Goal: Transaction & Acquisition: Download file/media

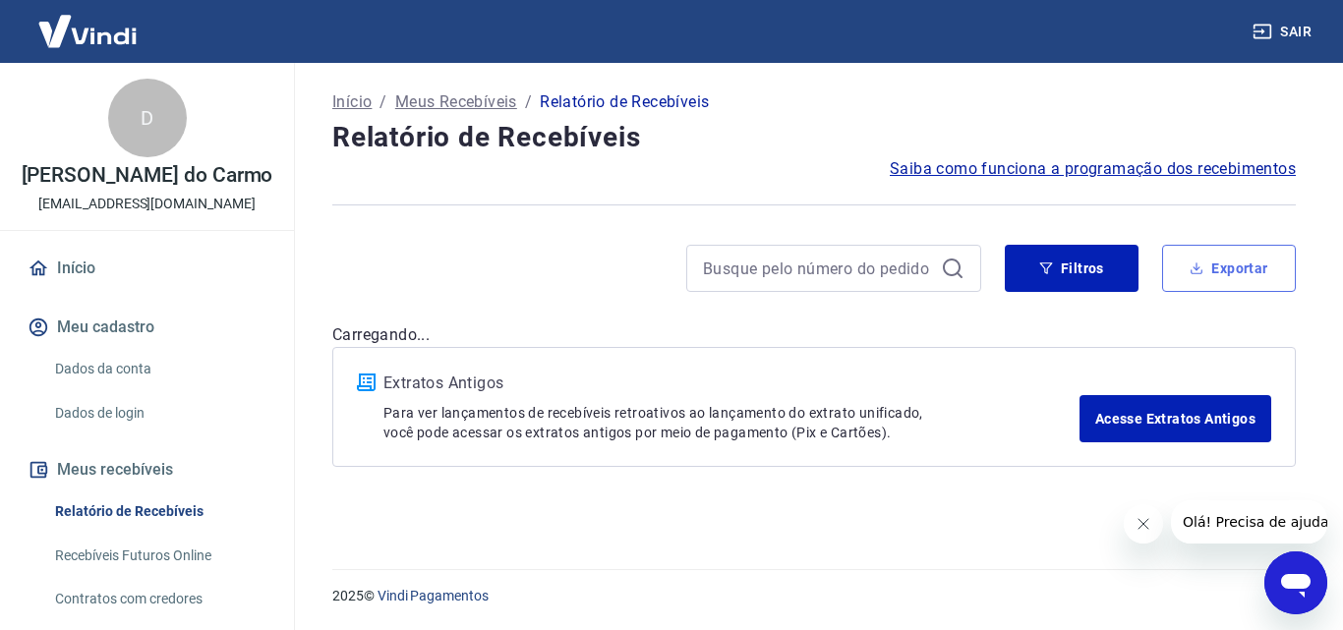
click at [1248, 265] on button "Exportar" at bounding box center [1229, 268] width 134 height 47
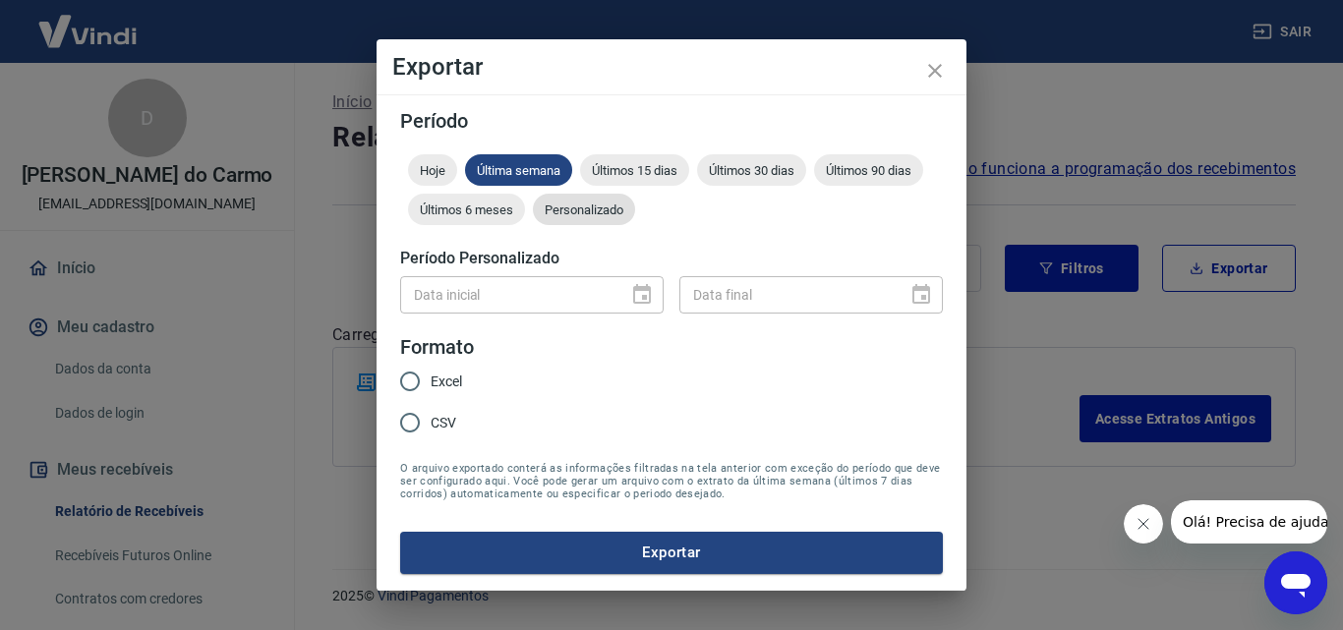
click at [598, 208] on span "Personalizado" at bounding box center [584, 209] width 102 height 15
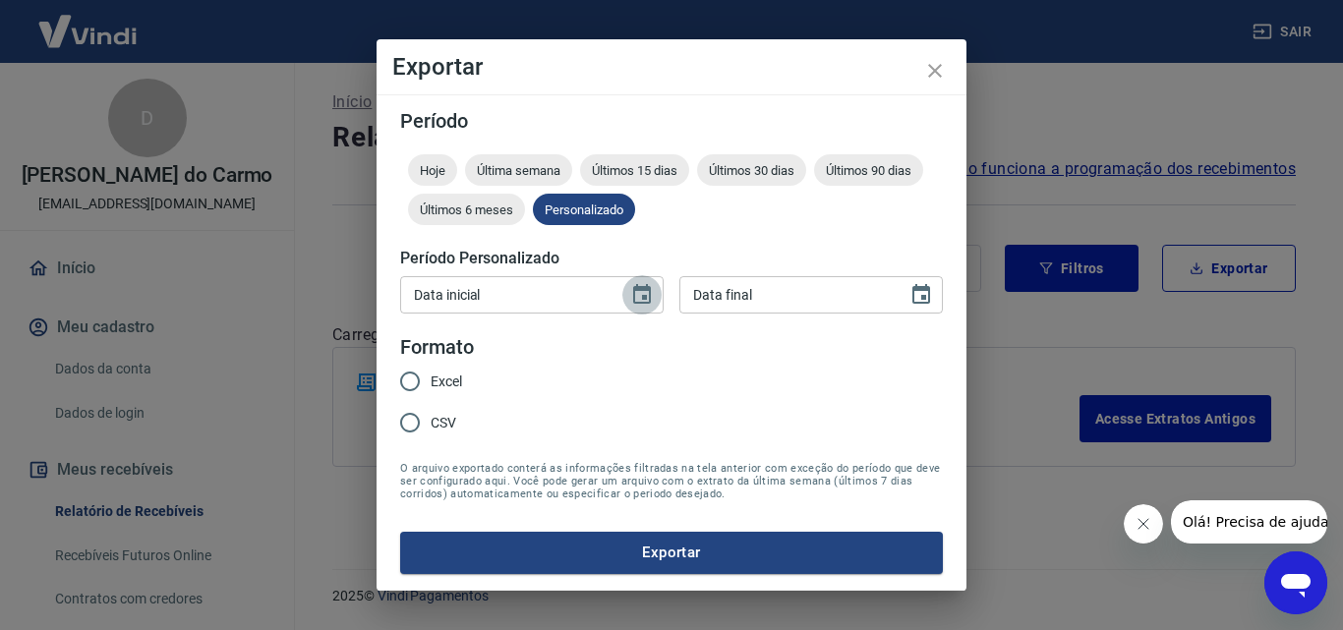
click at [640, 290] on icon "Choose date" at bounding box center [642, 294] width 18 height 20
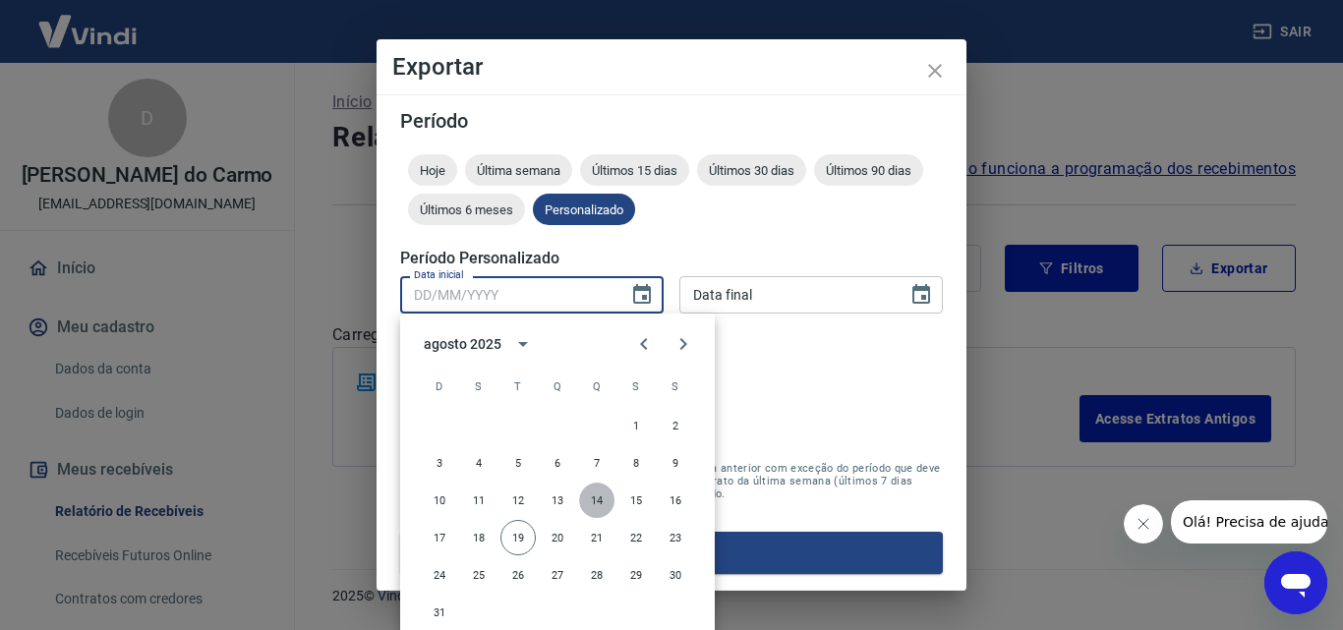
click at [600, 500] on button "14" at bounding box center [596, 500] width 35 height 35
type input "[DATE]"
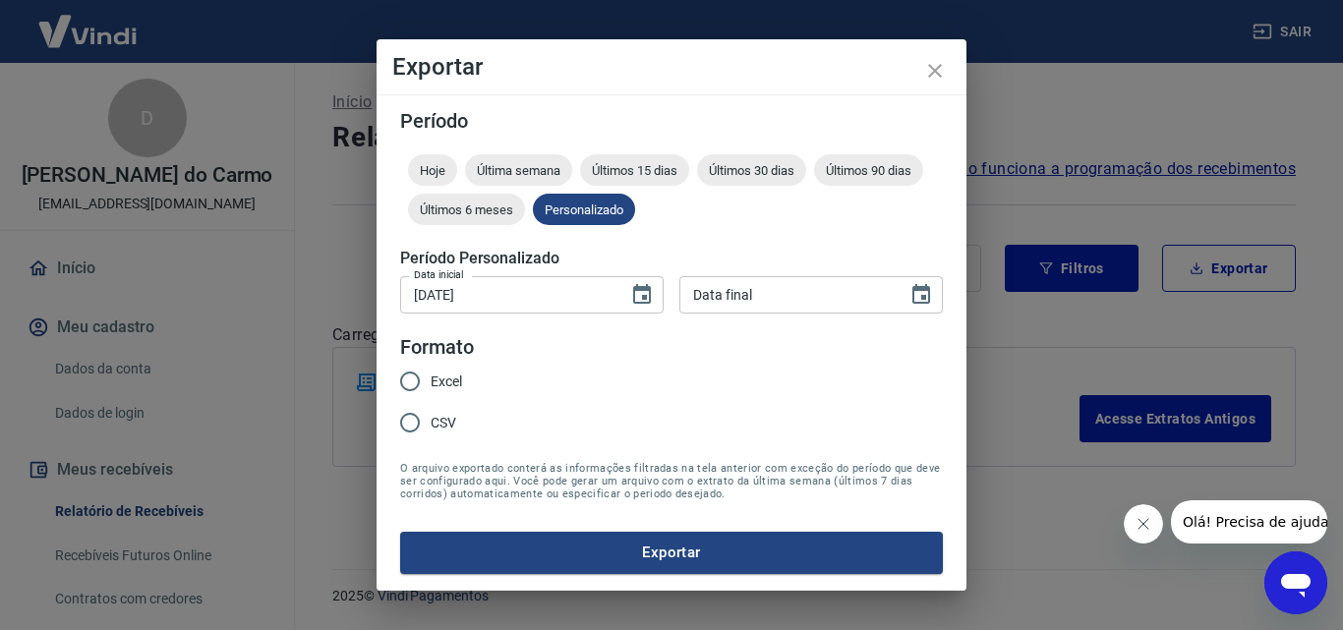
click at [600, 500] on span "O arquivo exportado conterá as informações filtradas na tela anterior com exceç…" at bounding box center [671, 481] width 543 height 38
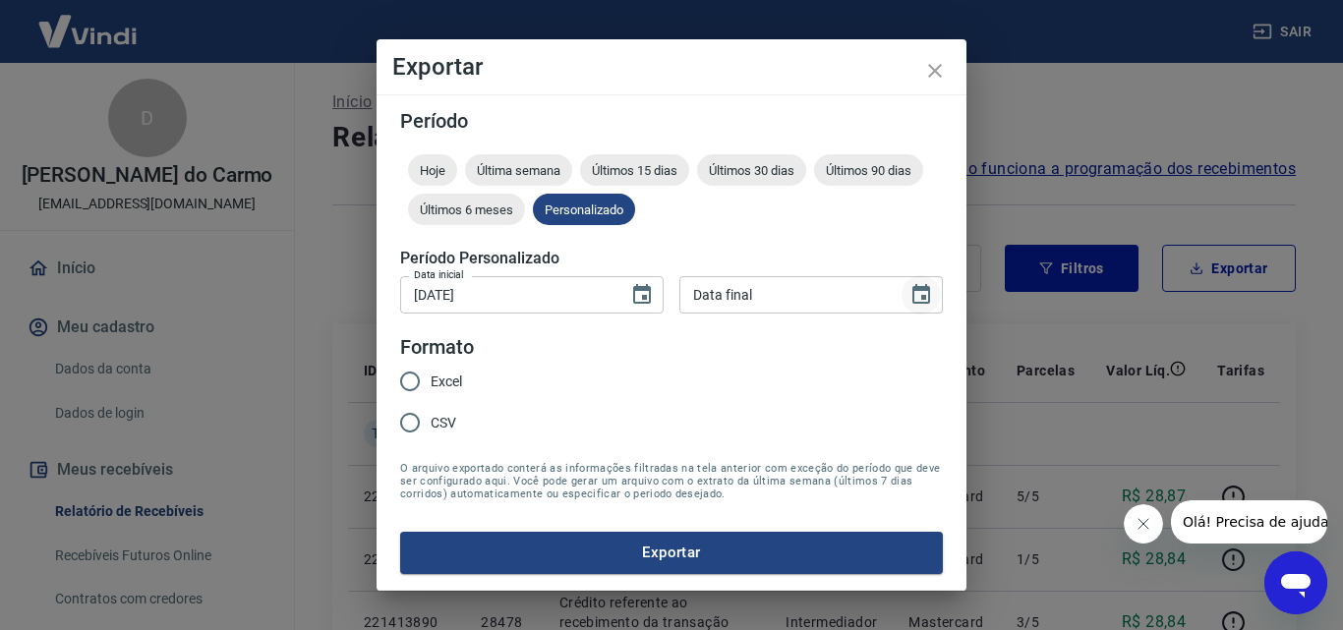
click at [927, 291] on icon "Choose date" at bounding box center [921, 294] width 18 height 20
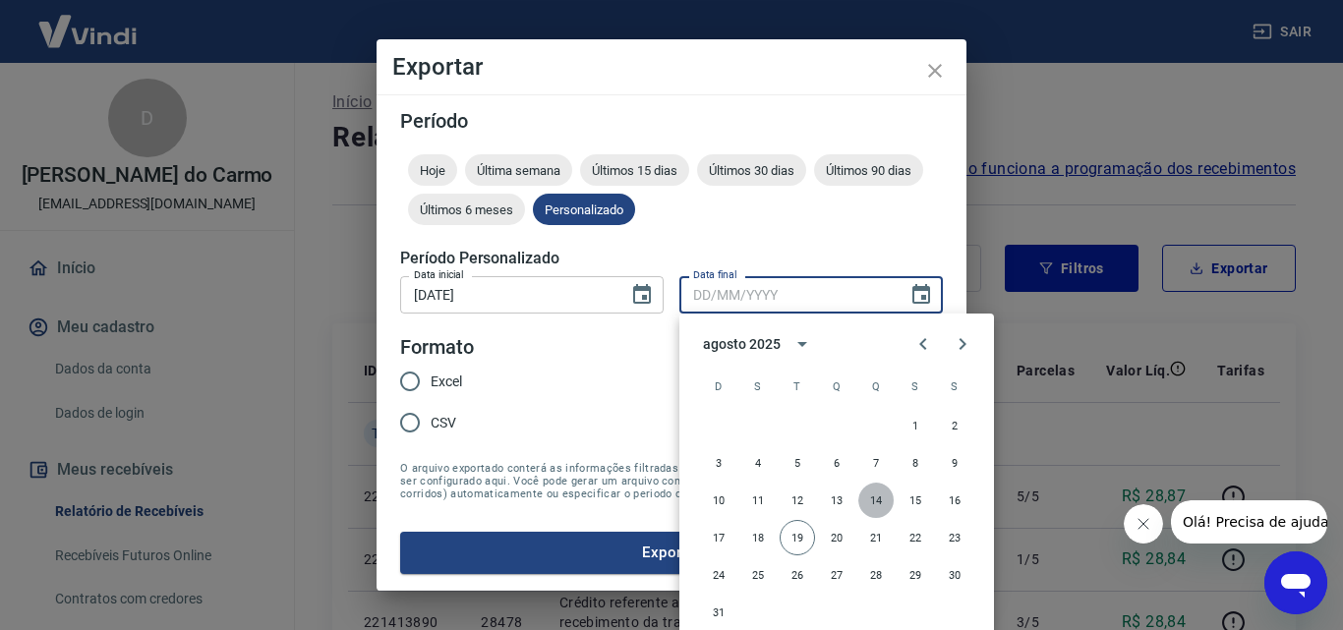
click at [877, 499] on button "14" at bounding box center [875, 500] width 35 height 35
type input "[DATE]"
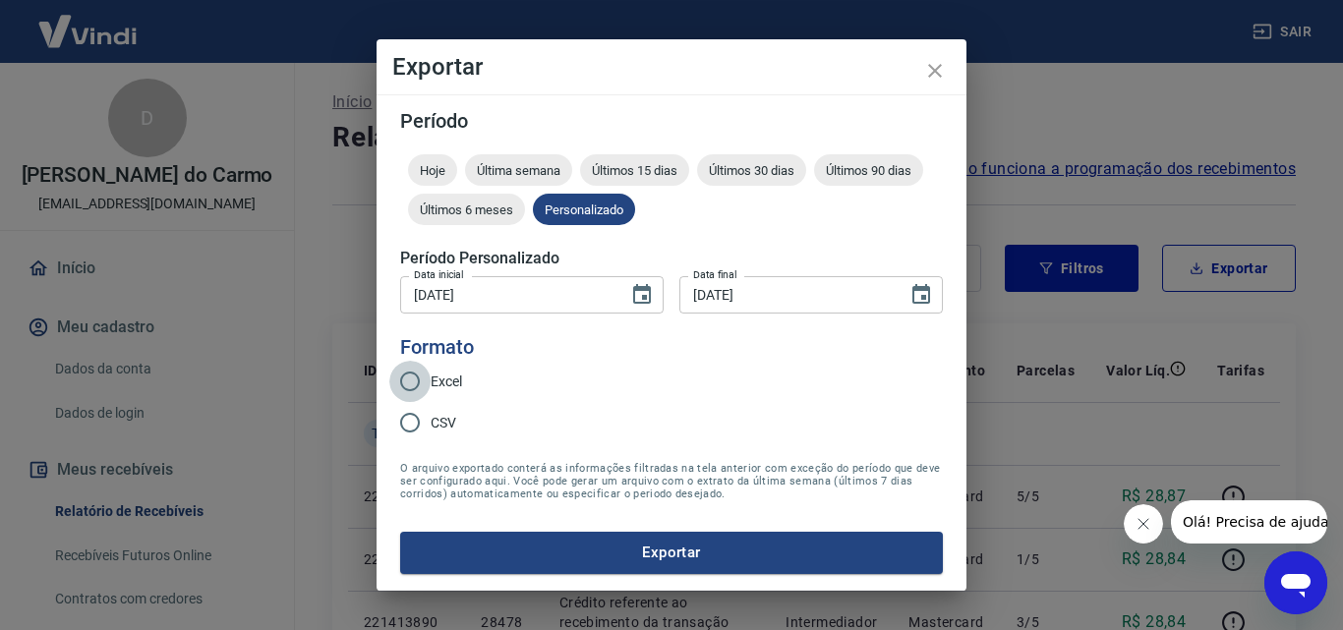
click at [407, 377] on input "Excel" at bounding box center [409, 381] width 41 height 41
radio input "true"
click at [636, 546] on button "Exportar" at bounding box center [671, 552] width 543 height 41
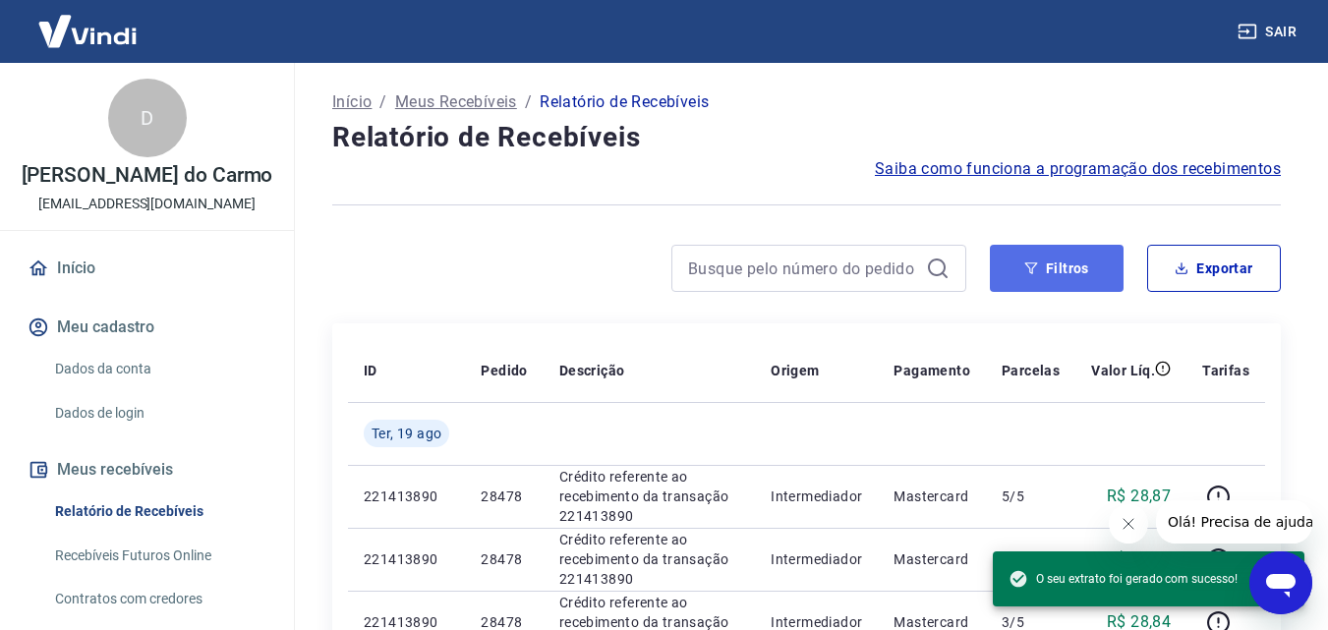
click at [1062, 264] on button "Filtros" at bounding box center [1057, 268] width 134 height 47
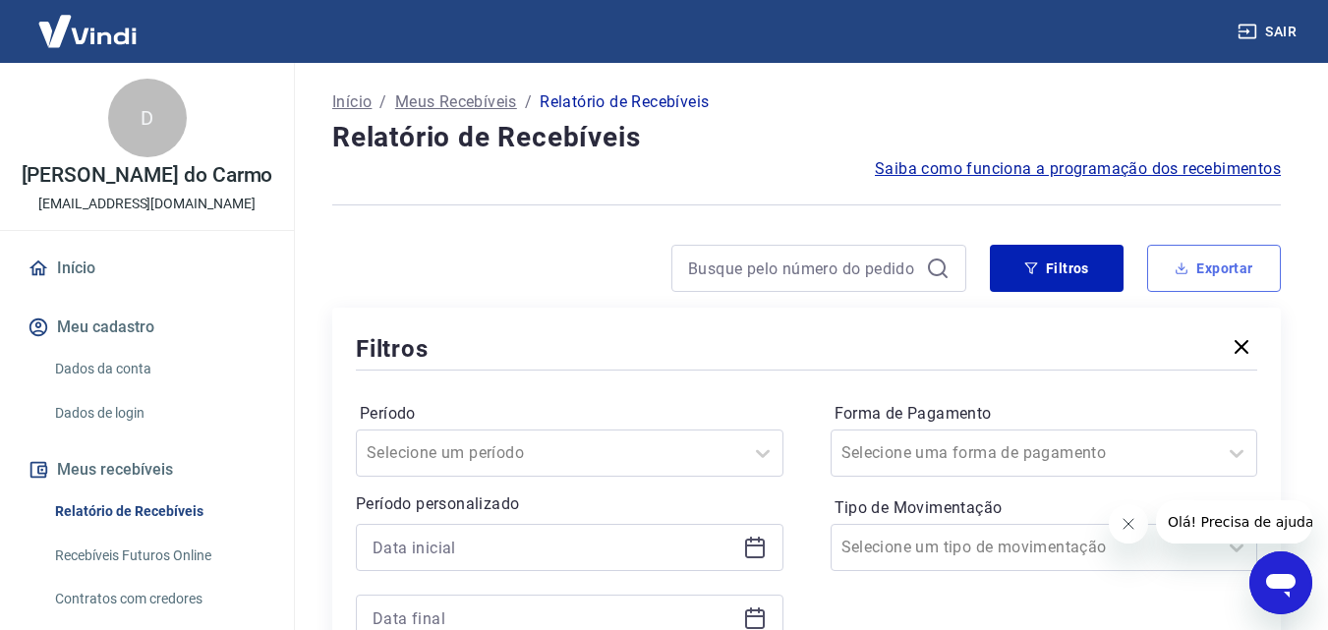
click at [1214, 270] on button "Exportar" at bounding box center [1214, 268] width 134 height 47
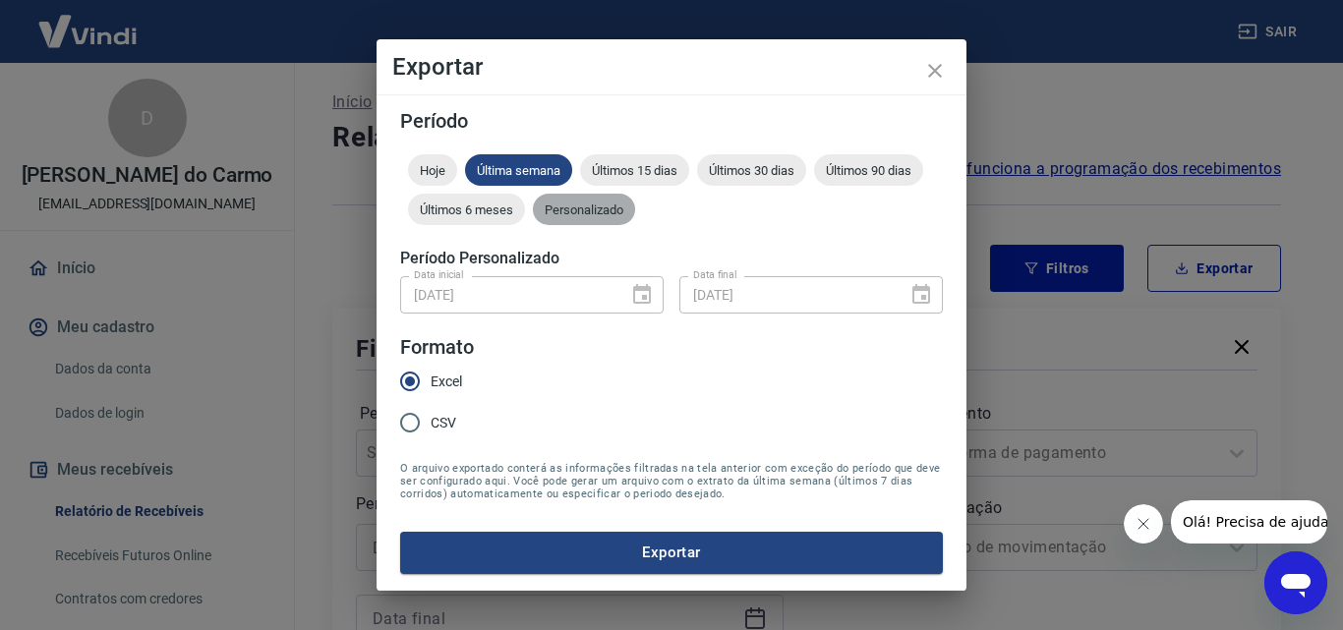
click at [604, 204] on span "Personalizado" at bounding box center [584, 209] width 102 height 15
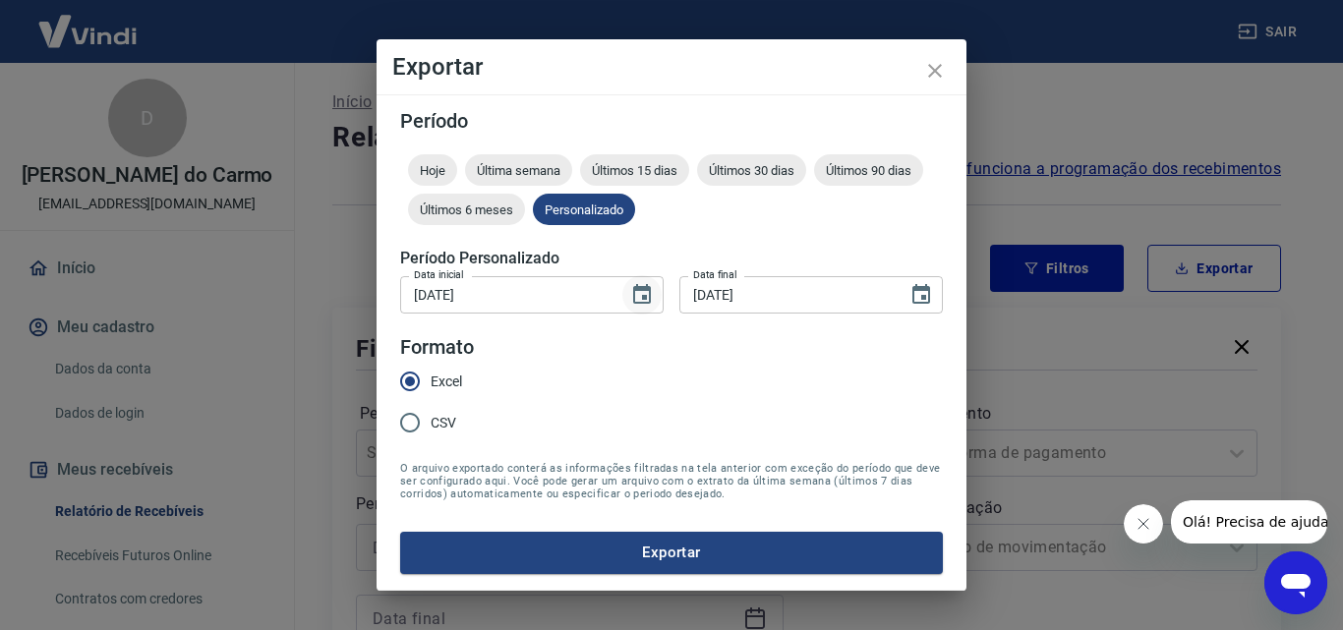
click at [644, 292] on icon "Choose date, selected date is 14 de ago de 2025" at bounding box center [642, 295] width 24 height 24
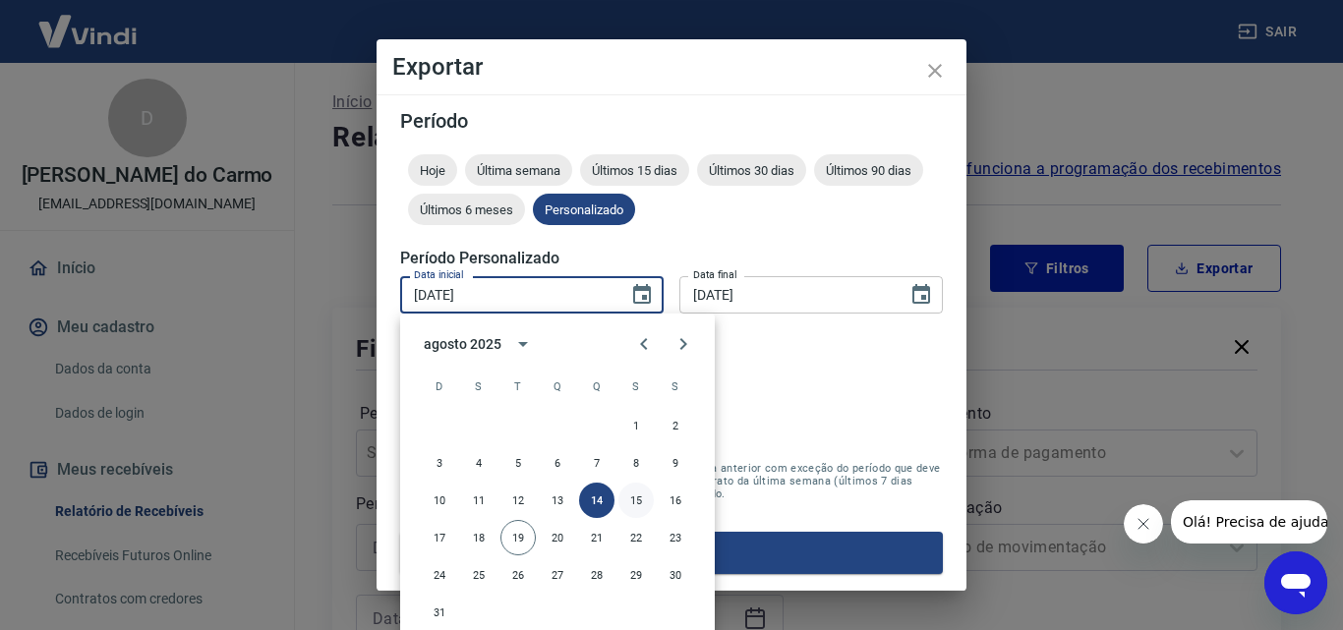
click at [636, 495] on button "15" at bounding box center [635, 500] width 35 height 35
type input "[DATE]"
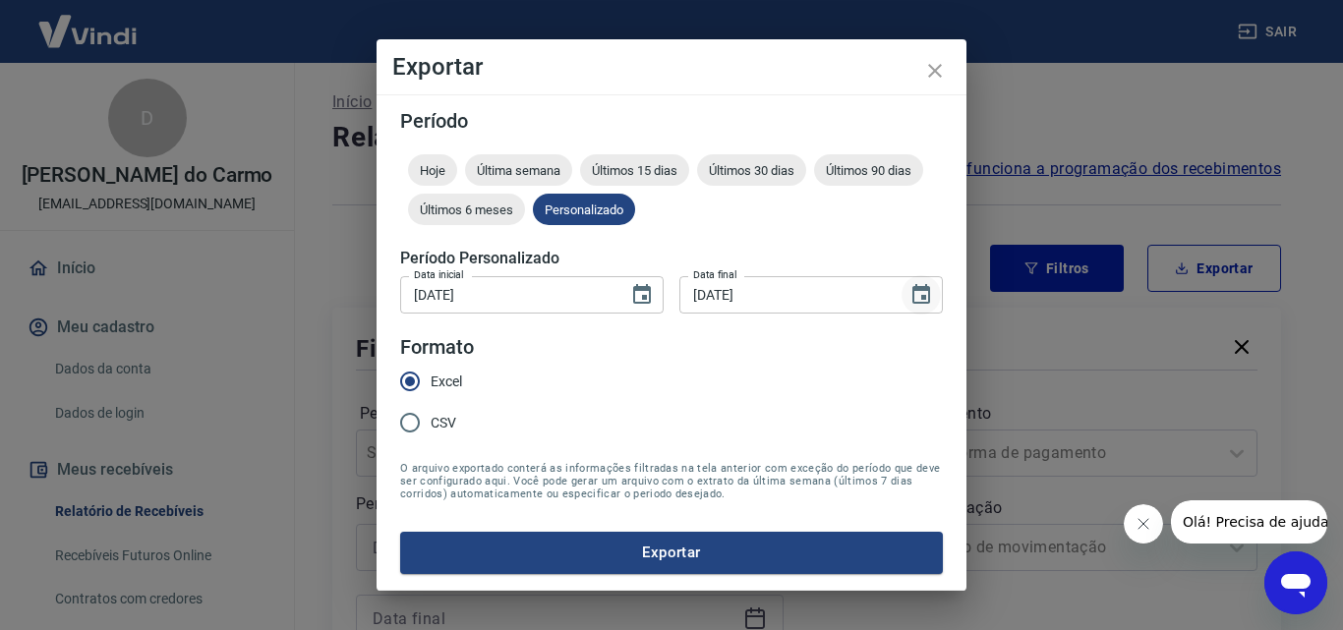
click at [920, 292] on icon "Choose date, selected date is 14 de ago de 2025" at bounding box center [921, 295] width 24 height 24
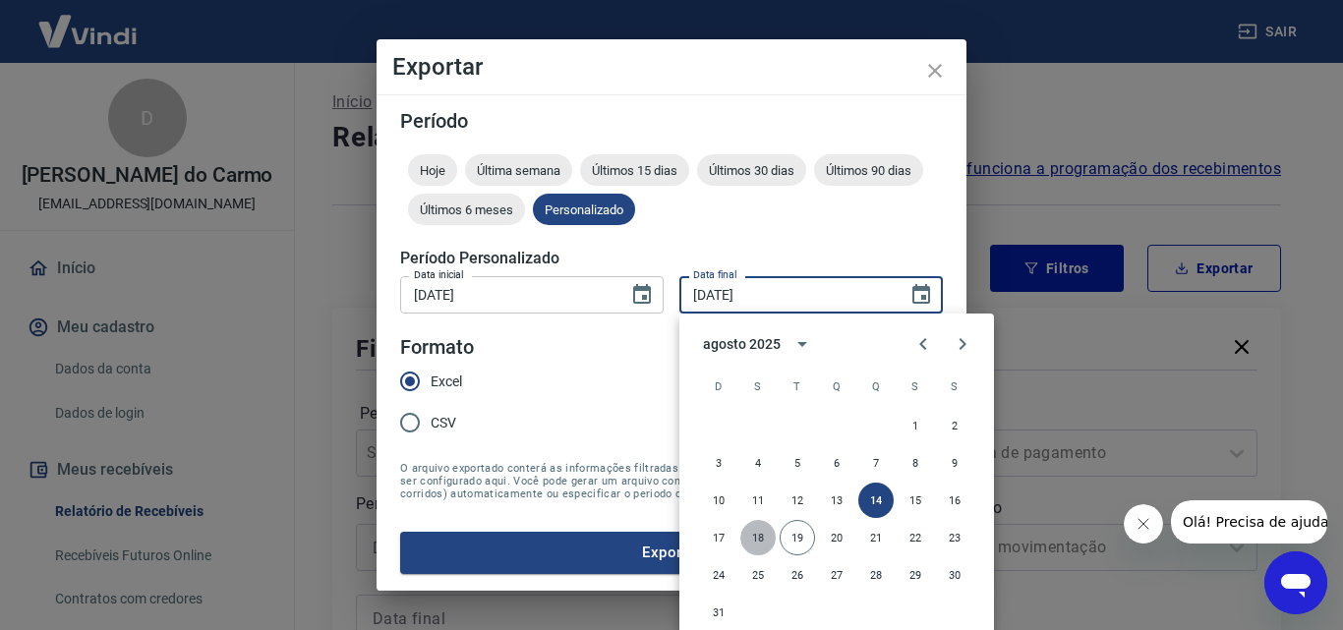
click at [764, 537] on button "18" at bounding box center [757, 537] width 35 height 35
type input "[DATE]"
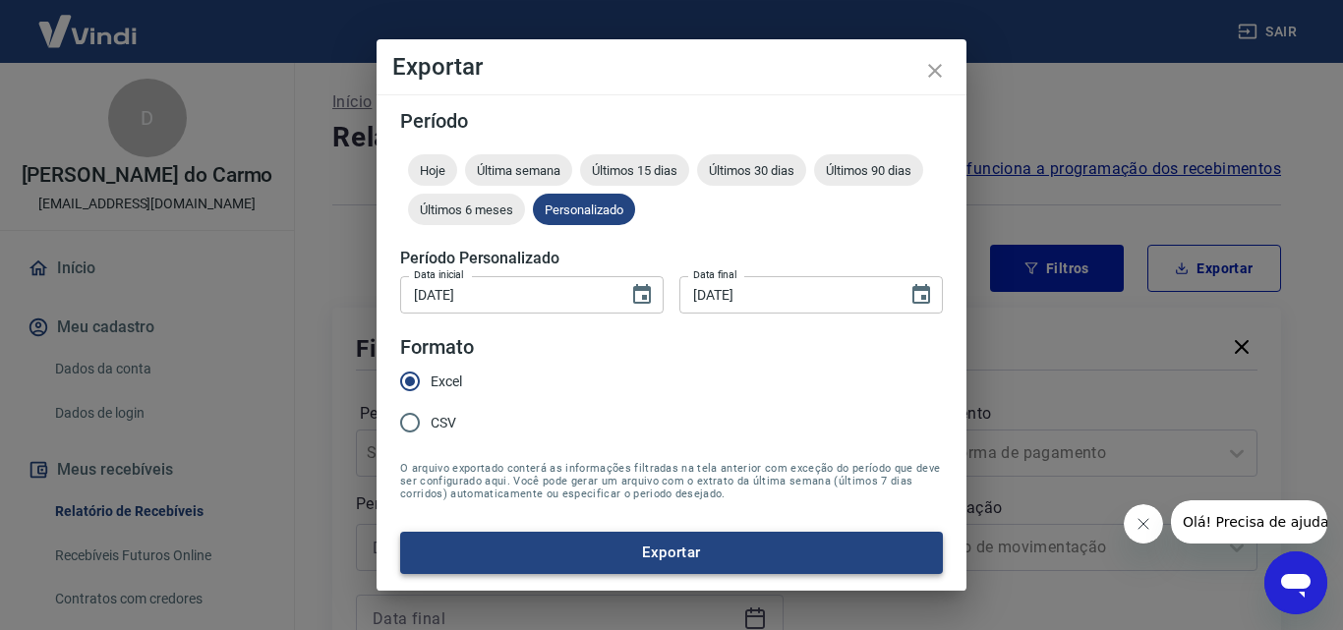
click at [642, 552] on button "Exportar" at bounding box center [671, 552] width 543 height 41
